Goal: Complete application form

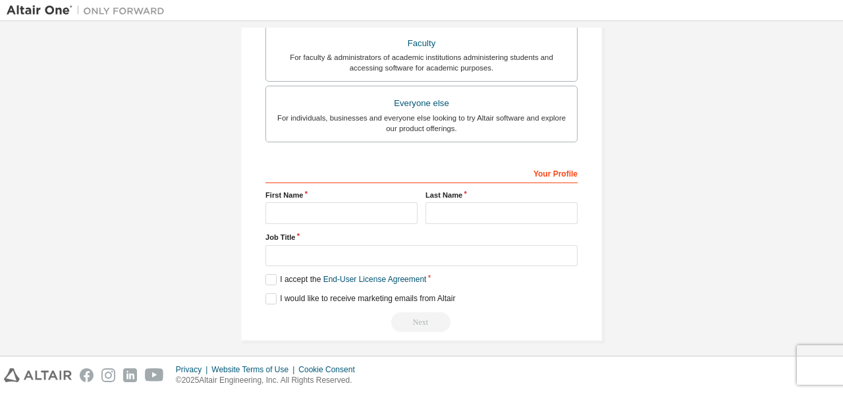
scroll to position [373, 0]
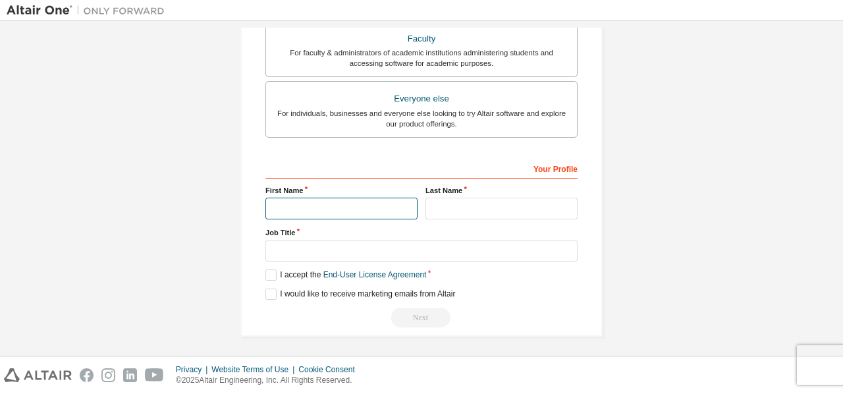
click at [306, 207] on input "text" at bounding box center [341, 209] width 152 height 22
type input "*******"
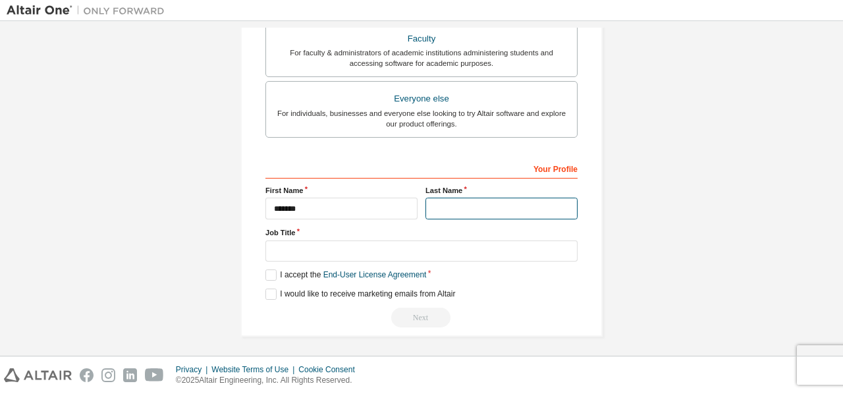
click at [494, 207] on input "text" at bounding box center [501, 209] width 152 height 22
type input "**********"
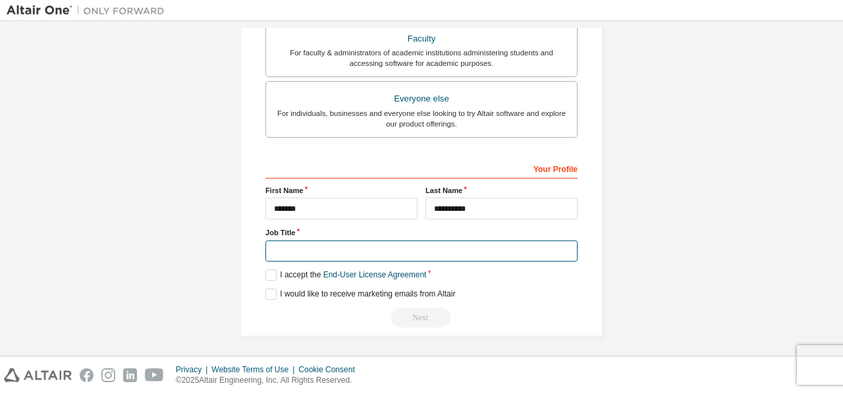
click at [427, 248] on input "text" at bounding box center [421, 251] width 312 height 22
type input "*******"
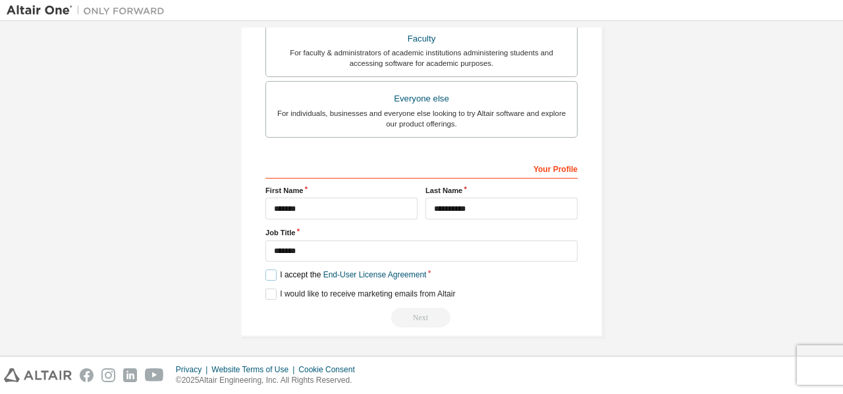
click at [265, 277] on label "I accept the End-User License Agreement" at bounding box center [345, 274] width 161 height 11
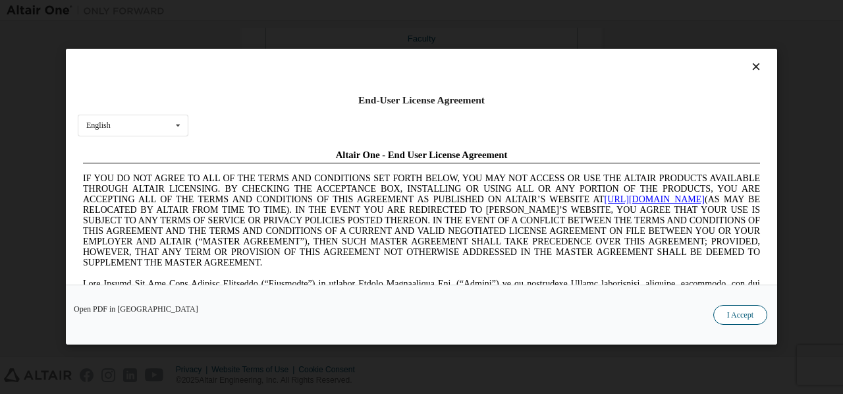
scroll to position [0, 0]
click at [734, 317] on button "I Accept" at bounding box center [740, 316] width 54 height 20
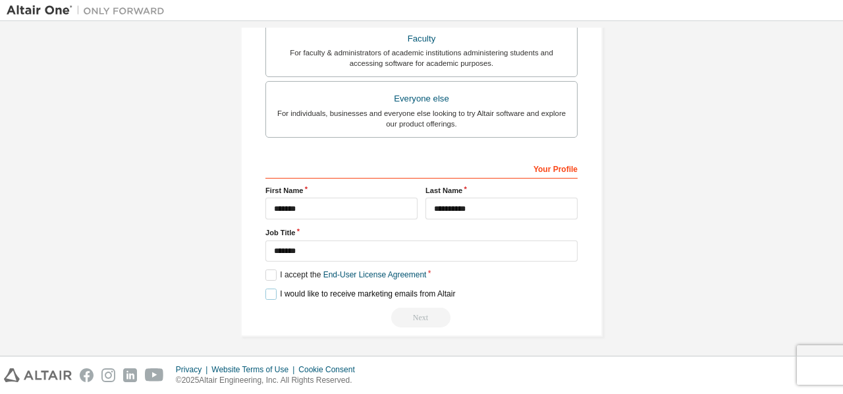
click at [275, 292] on label "I would like to receive marketing emails from Altair" at bounding box center [360, 293] width 190 height 11
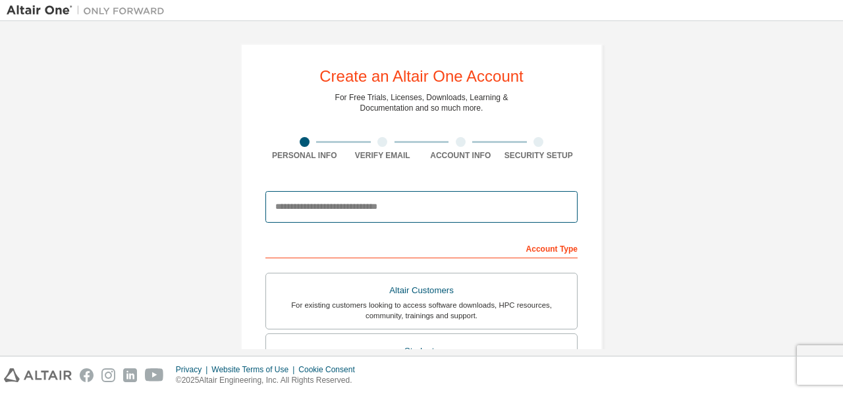
click at [449, 214] on input "email" at bounding box center [421, 207] width 312 height 32
click at [420, 202] on input "email" at bounding box center [421, 207] width 312 height 32
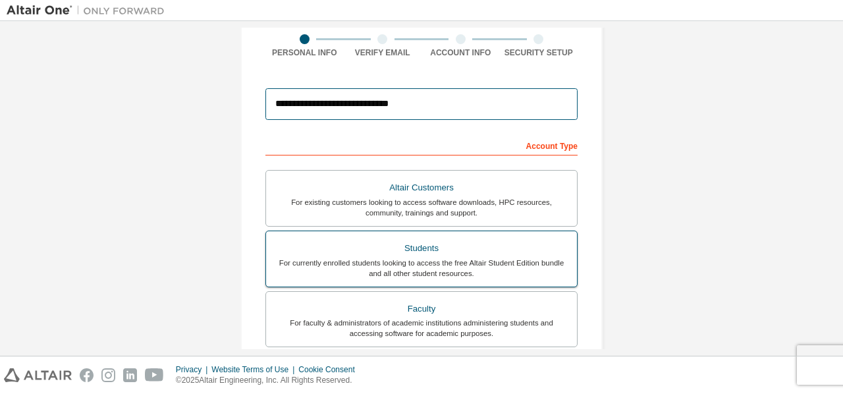
scroll to position [263, 0]
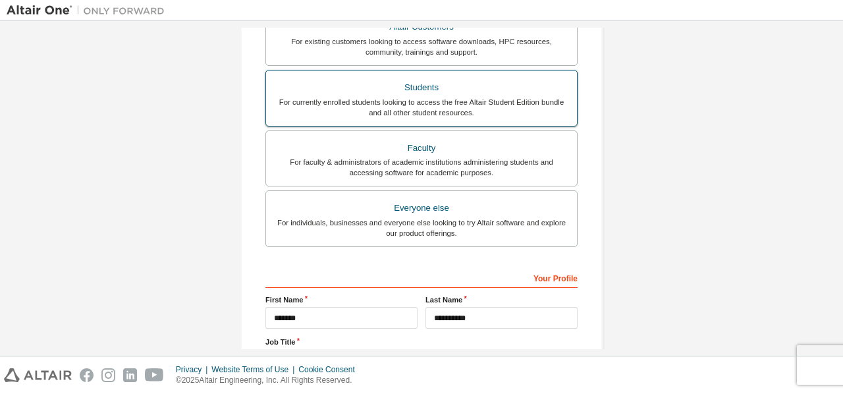
click at [448, 78] on div "Students" at bounding box center [421, 87] width 295 height 18
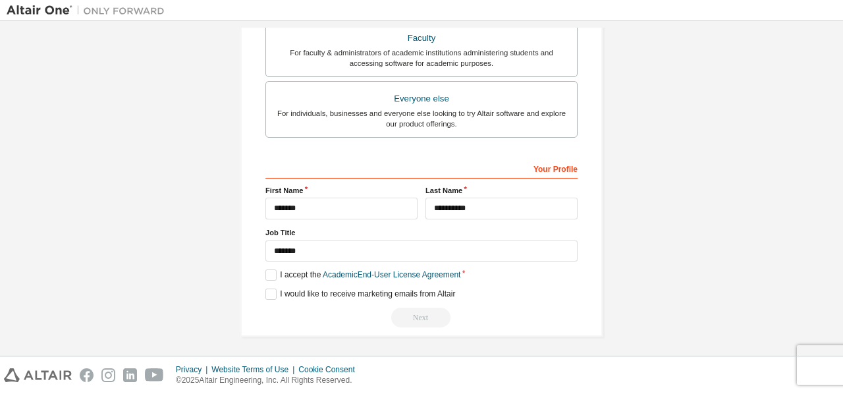
scroll to position [220, 0]
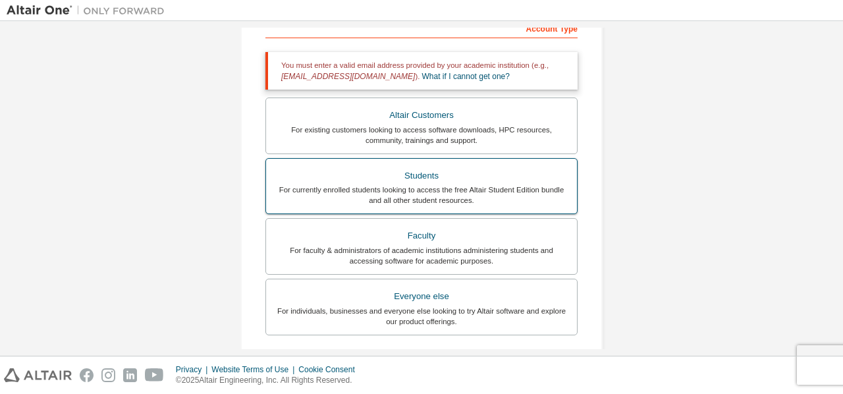
click at [447, 189] on div "For currently enrolled students looking to access the free Altair Student Editi…" at bounding box center [421, 194] width 295 height 21
click at [427, 196] on div "For currently enrolled students looking to access the free Altair Student Editi…" at bounding box center [421, 194] width 295 height 21
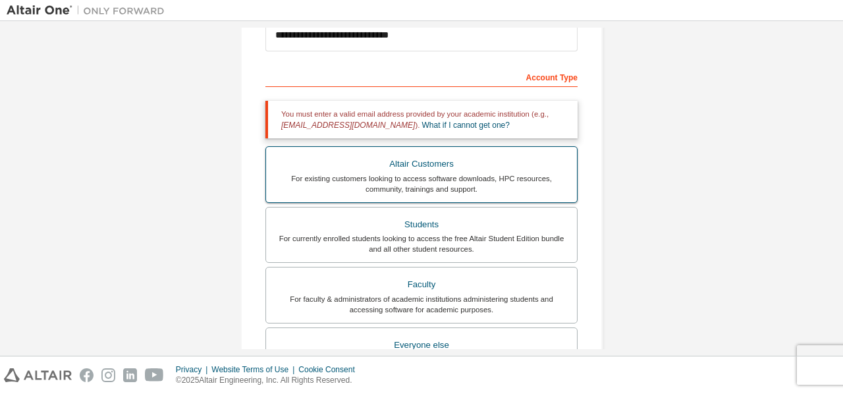
scroll to position [154, 0]
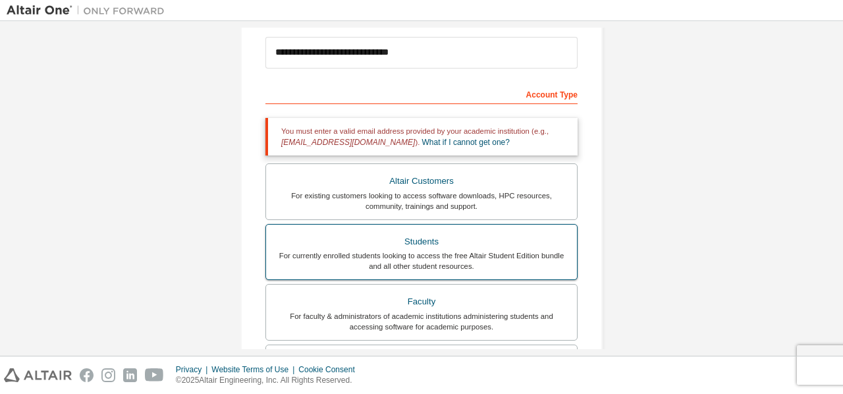
click at [400, 235] on div "Students" at bounding box center [421, 241] width 295 height 18
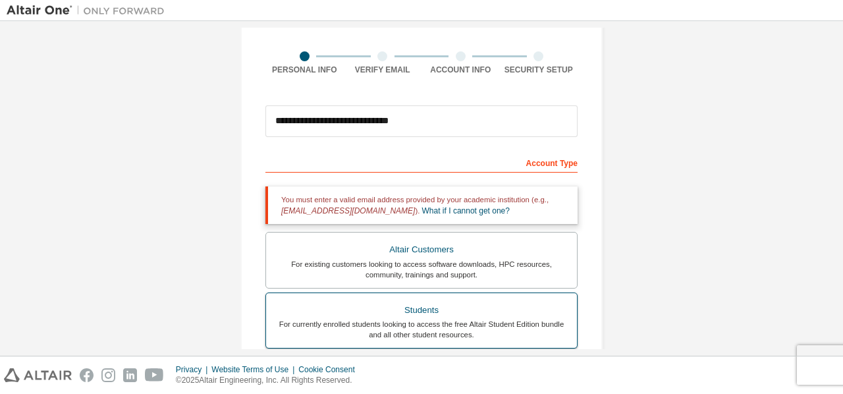
scroll to position [22, 0]
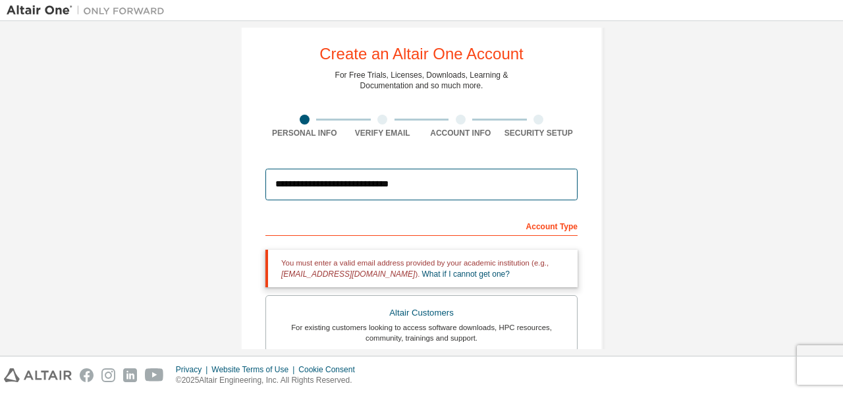
click at [355, 184] on input "**********" at bounding box center [421, 185] width 312 height 32
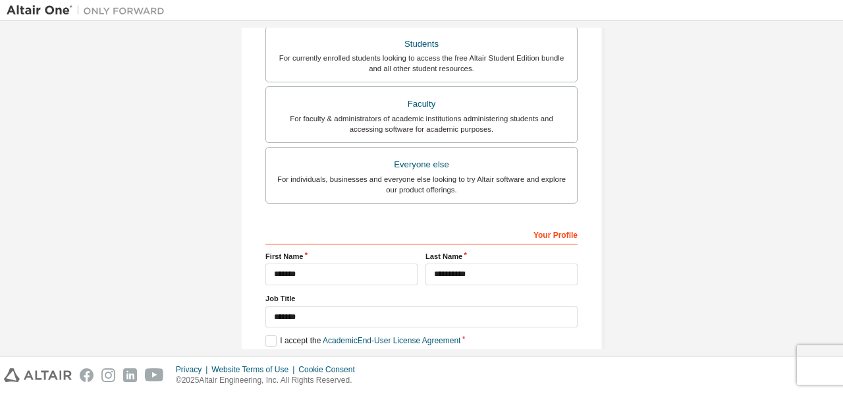
scroll to position [418, 0]
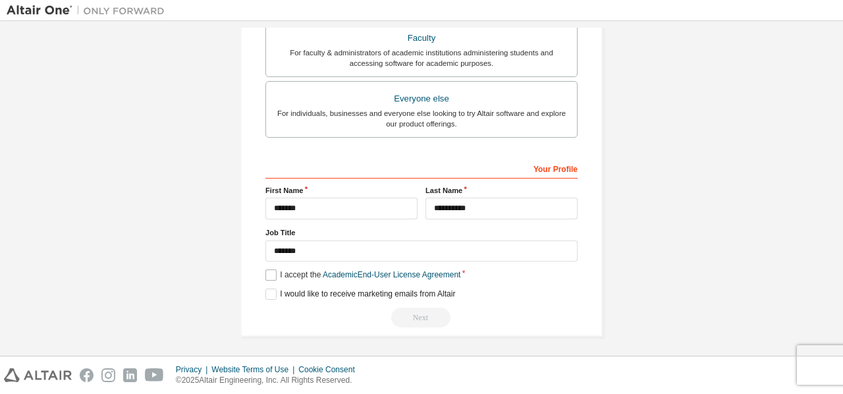
type input "**********"
click at [269, 275] on label "I accept the Academic End-User License Agreement" at bounding box center [362, 274] width 195 height 11
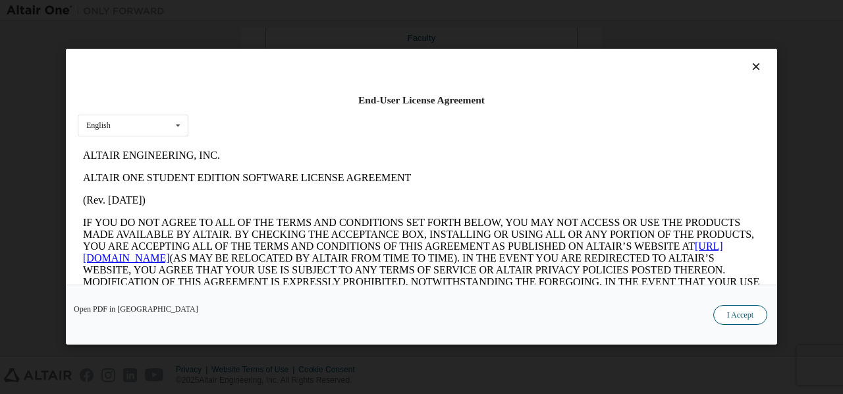
scroll to position [0, 0]
click at [752, 319] on button "I Accept" at bounding box center [740, 316] width 54 height 20
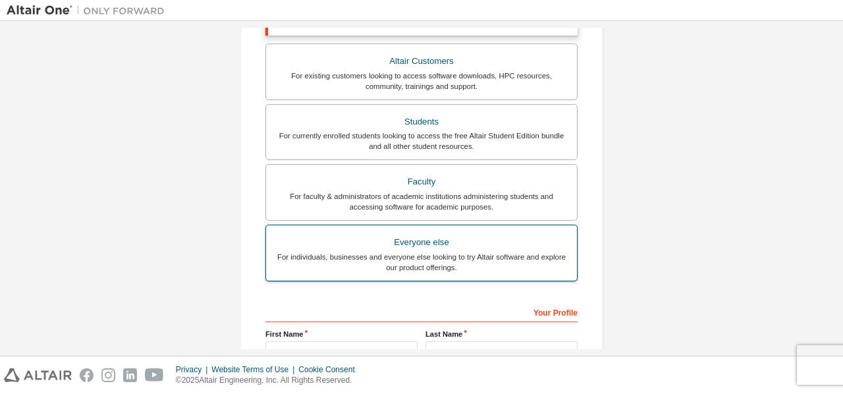
scroll to position [418, 0]
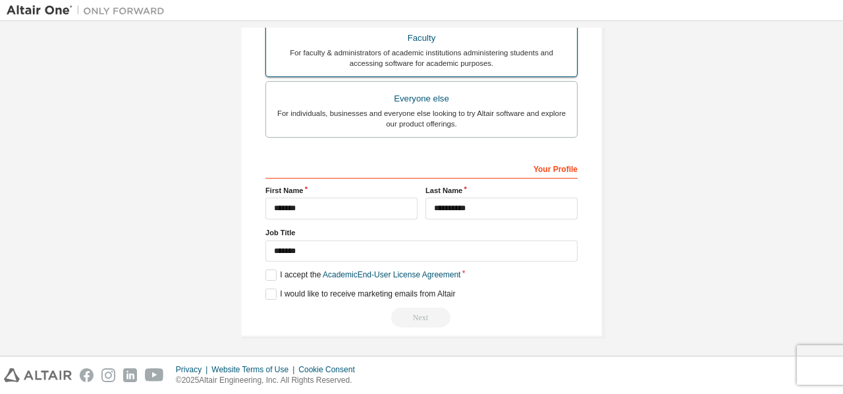
click at [438, 63] on div "For faculty & administrators of academic institutions administering students an…" at bounding box center [421, 57] width 295 height 21
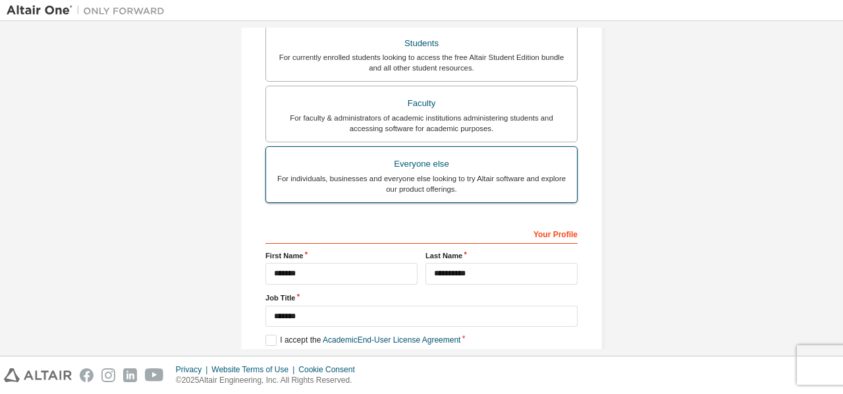
scroll to position [88, 0]
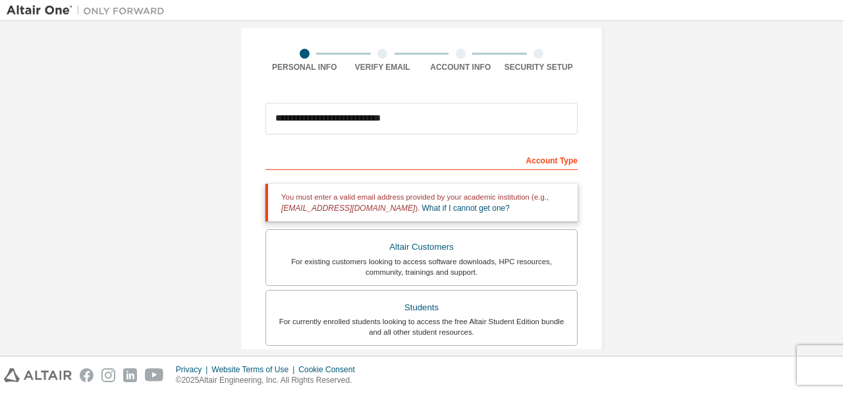
drag, startPoint x: 449, startPoint y: 135, endPoint x: 318, endPoint y: 115, distance: 132.5
click at [318, 115] on div "**********" at bounding box center [421, 118] width 312 height 45
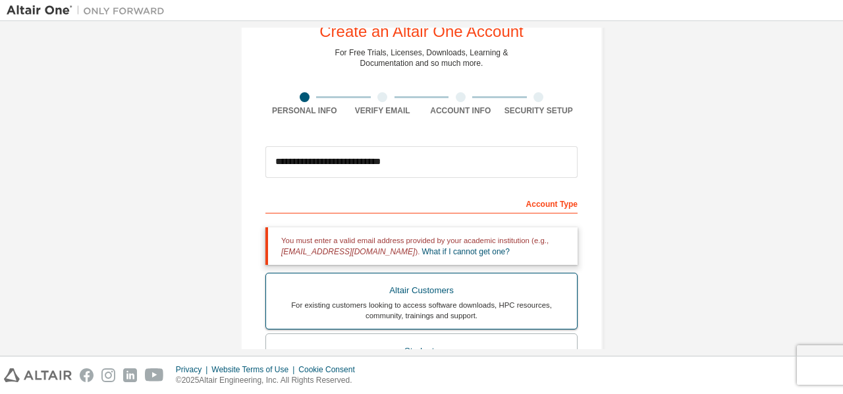
scroll to position [0, 0]
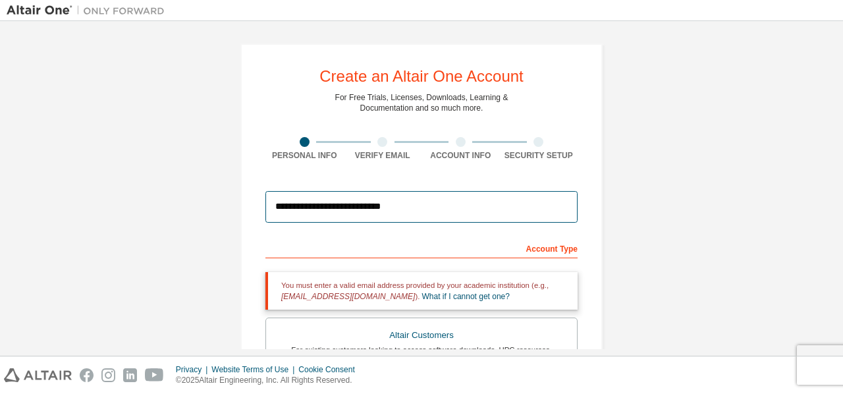
click at [411, 210] on input "**********" at bounding box center [421, 207] width 312 height 32
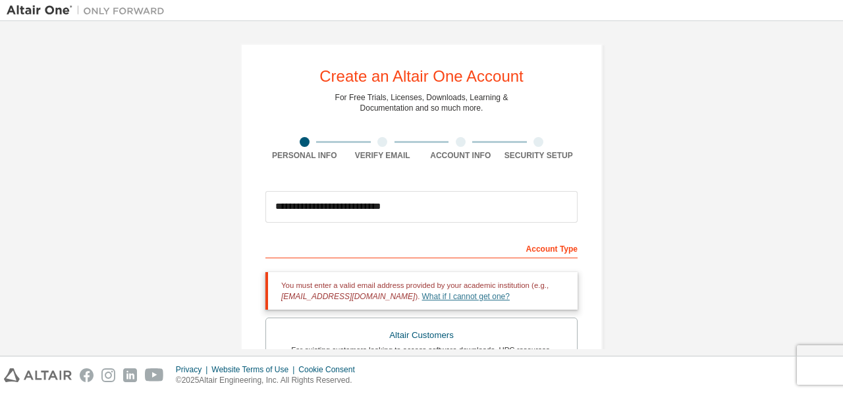
click at [422, 292] on link "What if I cannot get one?" at bounding box center [466, 296] width 88 height 9
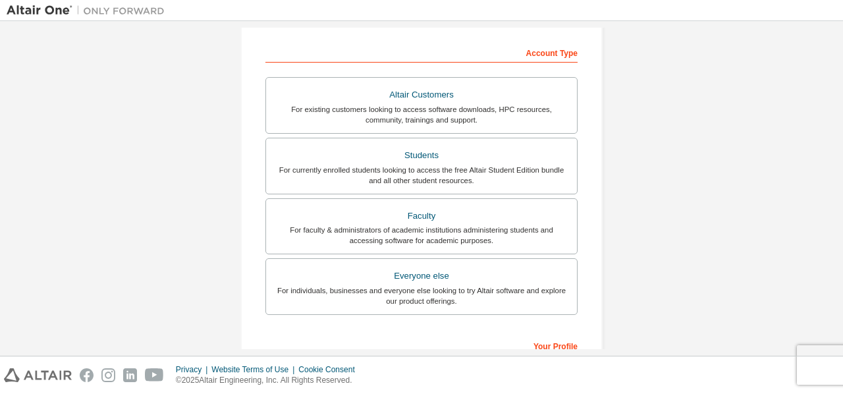
scroll to position [198, 0]
